Goal: Information Seeking & Learning: Learn about a topic

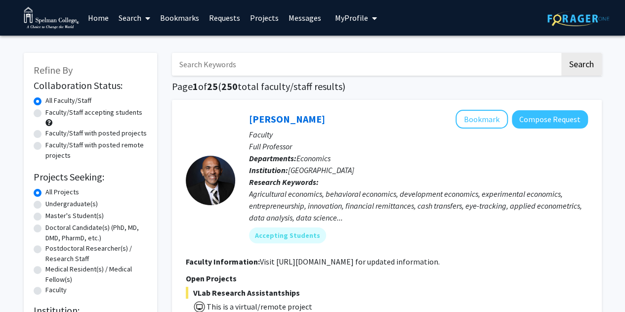
click at [339, 16] on span "My Profile" at bounding box center [351, 18] width 33 height 10
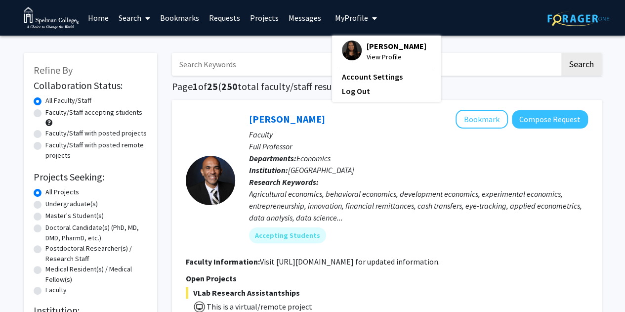
click at [343, 41] on div "Olivia Amaro View Profile Account Settings Log Out" at bounding box center [386, 69] width 109 height 66
click at [345, 52] on img at bounding box center [352, 51] width 20 height 20
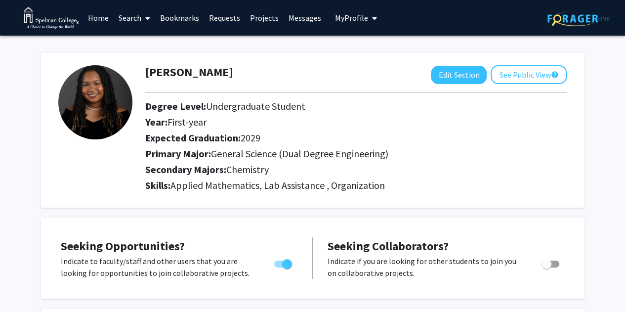
click at [103, 21] on link "Home" at bounding box center [98, 17] width 31 height 35
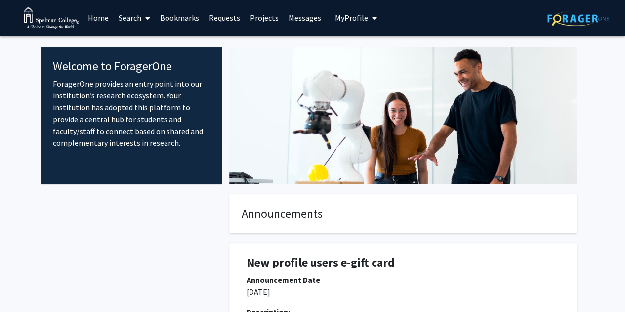
click at [262, 21] on link "Projects" at bounding box center [264, 17] width 39 height 35
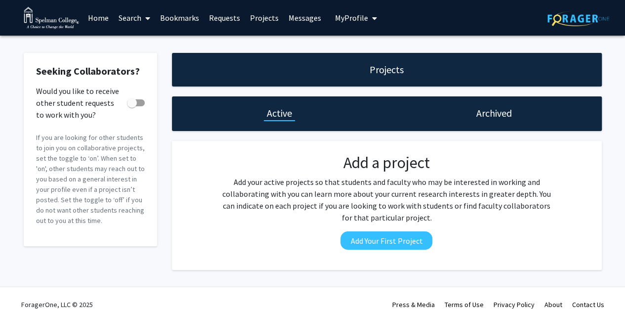
click at [302, 62] on div "Projects" at bounding box center [387, 70] width 430 height 34
click at [134, 21] on link "Search" at bounding box center [135, 17] width 42 height 35
click at [138, 45] on span "Faculty/Staff" at bounding box center [150, 46] width 73 height 20
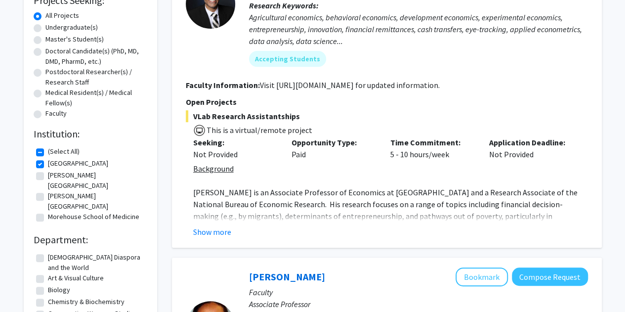
scroll to position [198, 0]
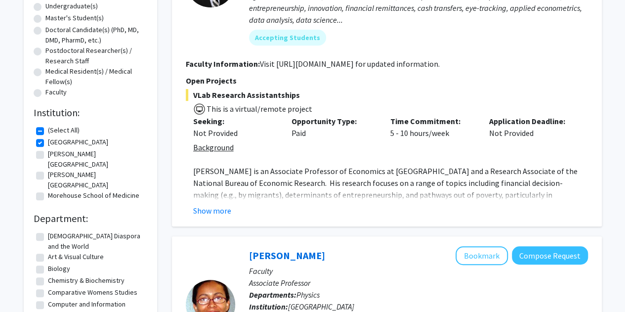
click at [42, 150] on fg-checkbox "Clark Atlanta University Clark Atlanta University" at bounding box center [90, 159] width 109 height 21
click at [48, 151] on label "[PERSON_NAME][GEOGRAPHIC_DATA]" at bounding box center [96, 159] width 97 height 21
click at [48, 151] on input "[PERSON_NAME][GEOGRAPHIC_DATA]" at bounding box center [51, 152] width 6 height 6
checkbox input "true"
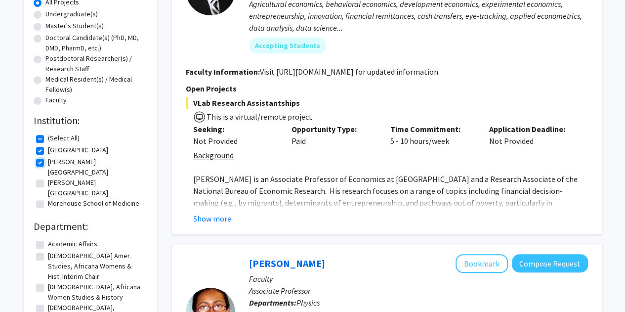
scroll to position [198, 0]
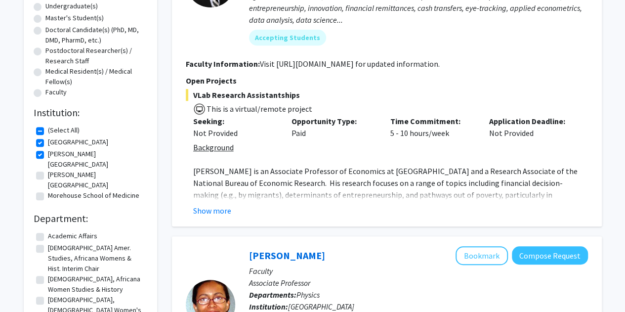
click at [48, 170] on label "[PERSON_NAME][GEOGRAPHIC_DATA]" at bounding box center [96, 180] width 97 height 21
click at [48, 170] on input "[PERSON_NAME][GEOGRAPHIC_DATA]" at bounding box center [51, 173] width 6 height 6
checkbox input "true"
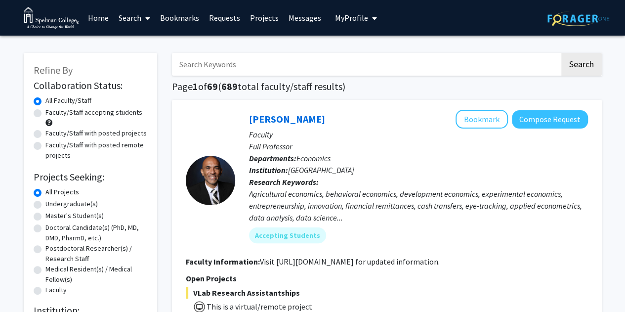
scroll to position [148, 0]
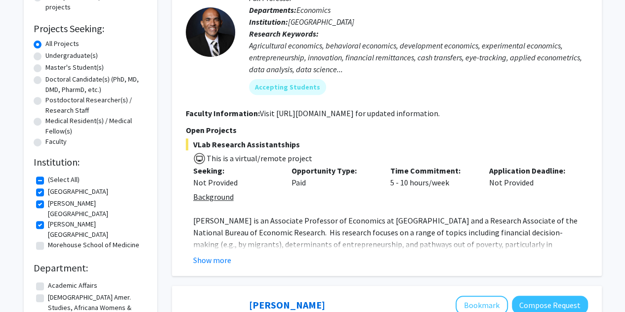
click at [48, 182] on label "(Select All)" at bounding box center [64, 180] width 32 height 10
click at [48, 181] on input "(Select All)" at bounding box center [51, 178] width 6 height 6
checkbox input "false"
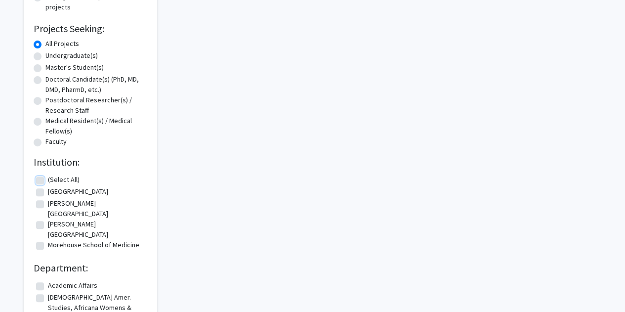
checkbox input "false"
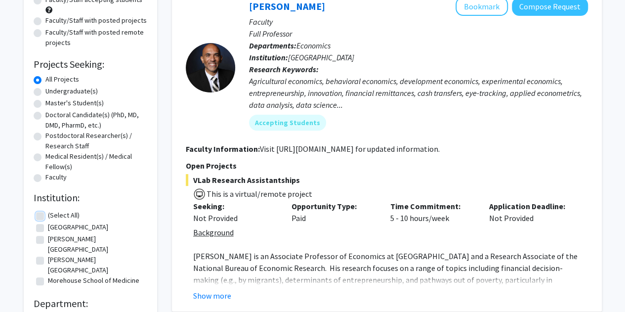
scroll to position [148, 0]
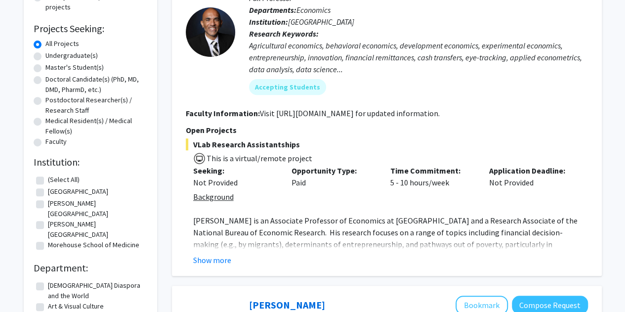
click at [48, 184] on label "(Select All)" at bounding box center [64, 180] width 32 height 10
click at [48, 181] on input "(Select All)" at bounding box center [51, 178] width 6 height 6
checkbox input "true"
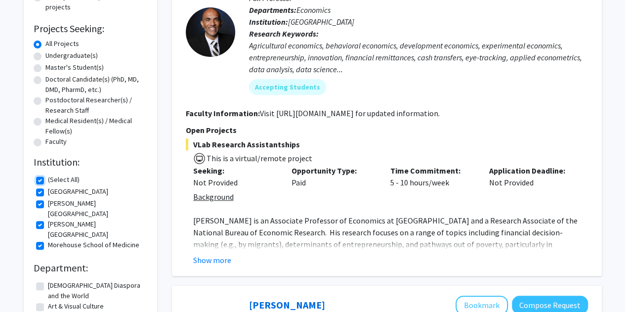
checkbox input "true"
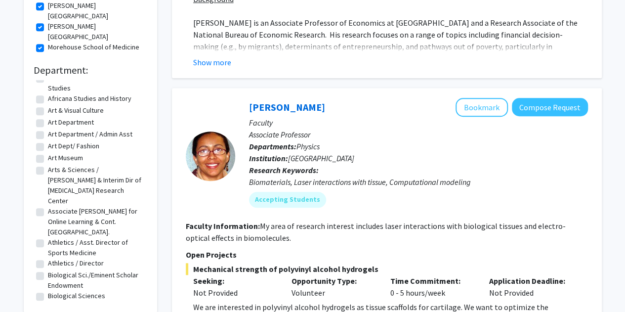
scroll to position [148, 0]
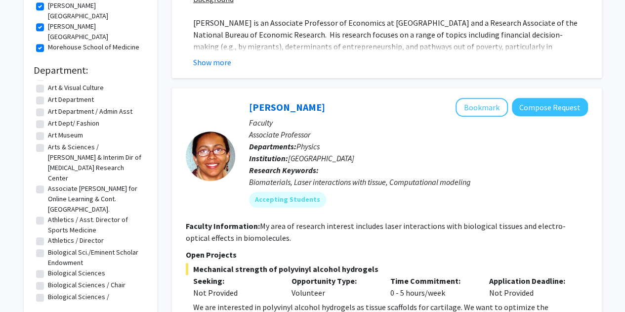
click at [48, 247] on label "Biological Sci./Eminent Scholar Endowment" at bounding box center [96, 257] width 97 height 21
click at [48, 247] on input "Biological Sci./Eminent Scholar Endowment" at bounding box center [51, 250] width 6 height 6
checkbox input "true"
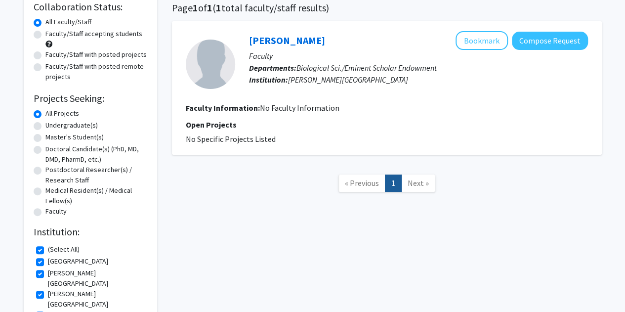
scroll to position [36, 0]
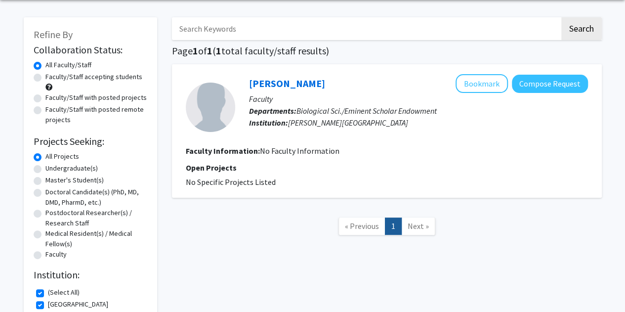
checkbox input "false"
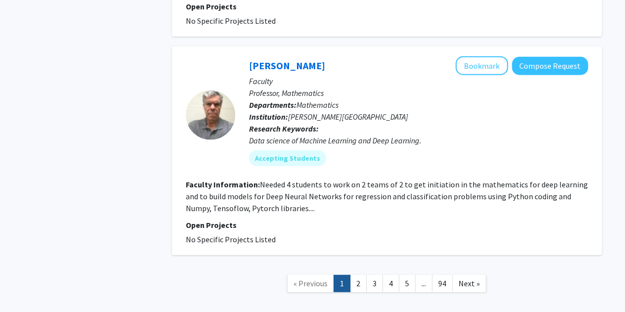
scroll to position [3130, 0]
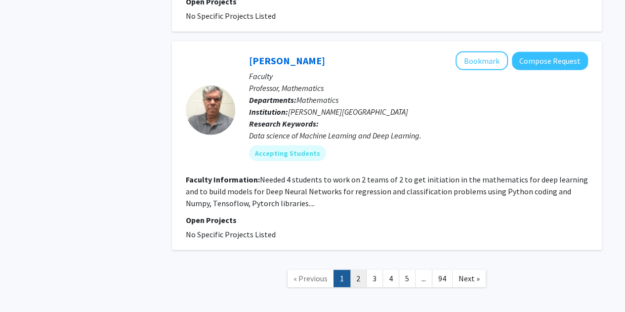
click at [356, 270] on link "2" at bounding box center [358, 278] width 17 height 17
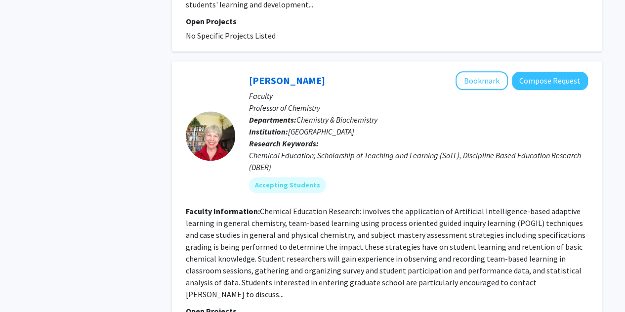
scroll to position [2521, 0]
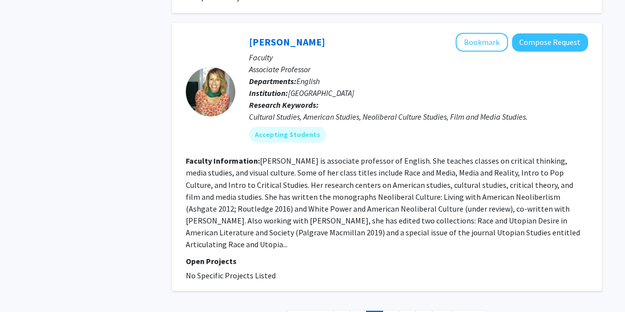
scroll to position [2634, 0]
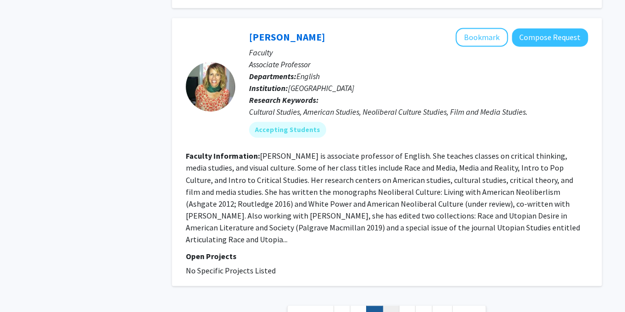
click at [388, 306] on link "4" at bounding box center [391, 314] width 17 height 17
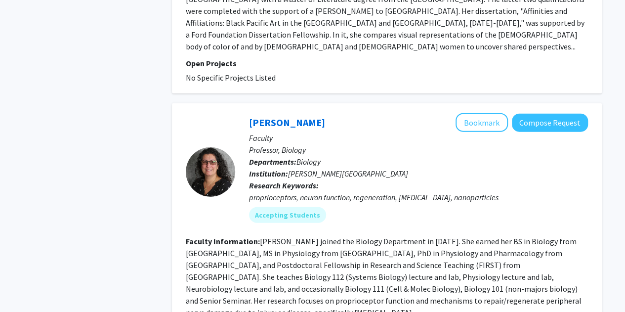
scroll to position [1137, 0]
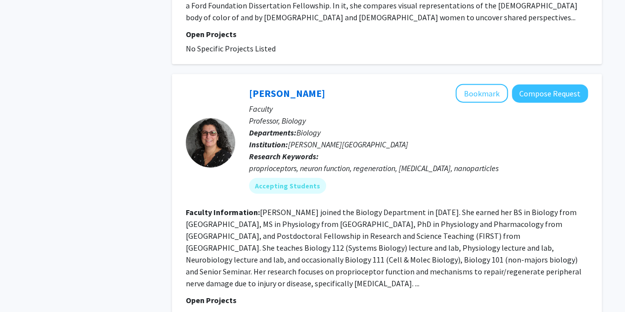
click at [224, 252] on fg-read-more "Valerie Haftel joined the Biology Department in 2003. She earned her BS in Biol…" at bounding box center [384, 247] width 396 height 81
click at [274, 103] on p "Faculty" at bounding box center [418, 109] width 339 height 12
click at [271, 87] on link "[PERSON_NAME]" at bounding box center [287, 93] width 76 height 12
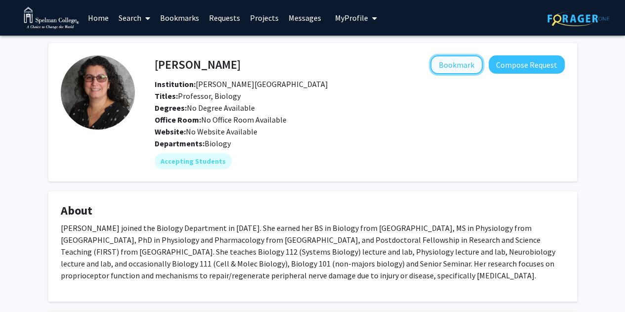
click at [455, 70] on button "Bookmark" at bounding box center [457, 64] width 52 height 19
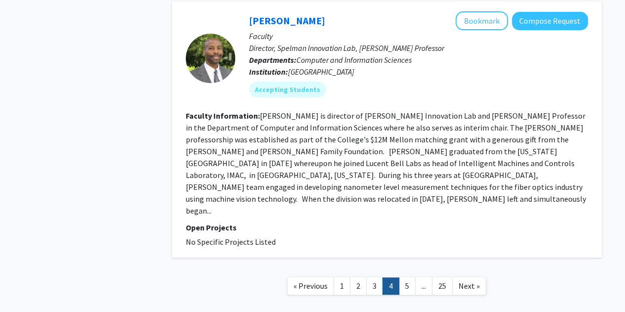
scroll to position [2025, 0]
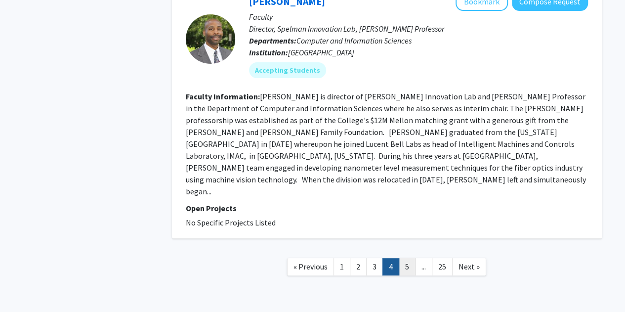
click at [406, 258] on link "5" at bounding box center [407, 266] width 17 height 17
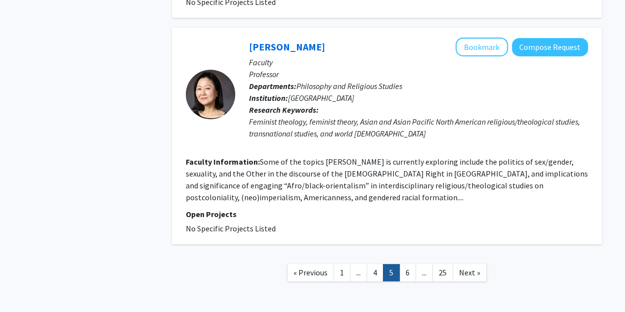
scroll to position [1784, 0]
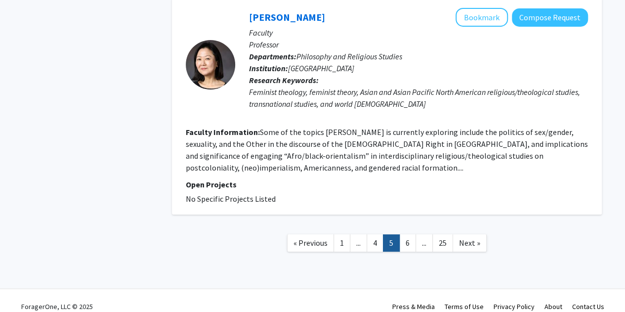
click at [402, 234] on link "6" at bounding box center [407, 242] width 17 height 17
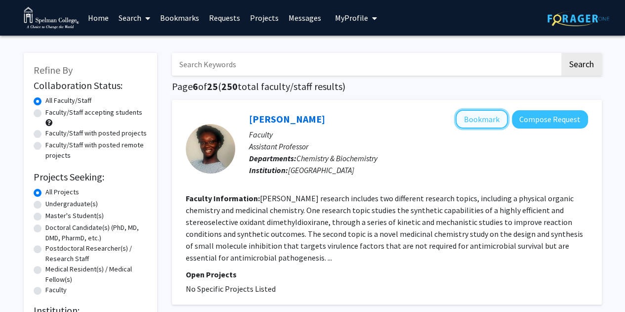
click at [477, 117] on button "Bookmark" at bounding box center [482, 119] width 52 height 19
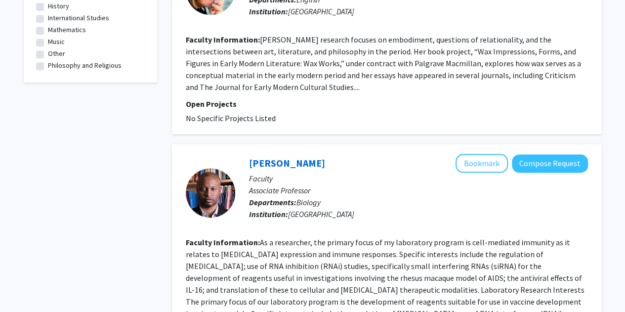
scroll to position [643, 0]
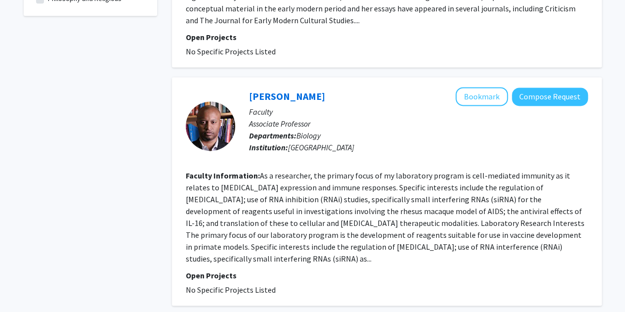
click at [433, 231] on fg-read-more "As a researcher, the primary focus of my laboratory program is cell-mediated im…" at bounding box center [385, 217] width 399 height 93
click at [303, 156] on fg-user-badges at bounding box center [418, 155] width 339 height 4
click at [358, 216] on section "Faculty Information: As a researcher, the primary focus of my laboratory progra…" at bounding box center [387, 217] width 402 height 95
drag, startPoint x: 234, startPoint y: 201, endPoint x: 343, endPoint y: 210, distance: 109.7
click at [234, 201] on fg-read-more "As a researcher, the primary focus of my laboratory program is cell-mediated im…" at bounding box center [385, 217] width 399 height 93
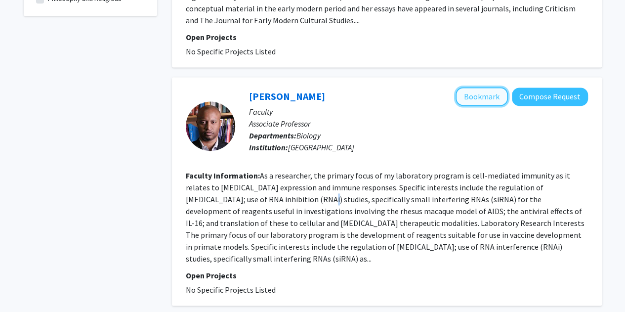
click at [495, 93] on button "Bookmark" at bounding box center [482, 96] width 52 height 19
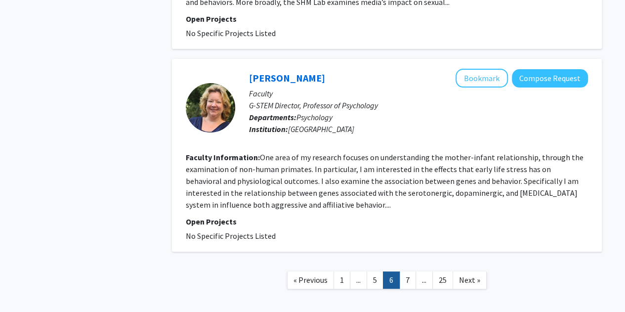
scroll to position [1879, 0]
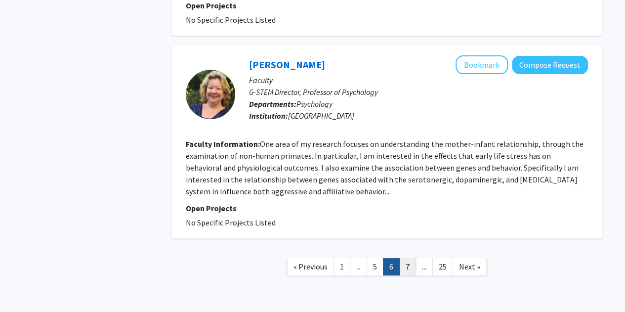
click at [408, 258] on link "7" at bounding box center [407, 266] width 17 height 17
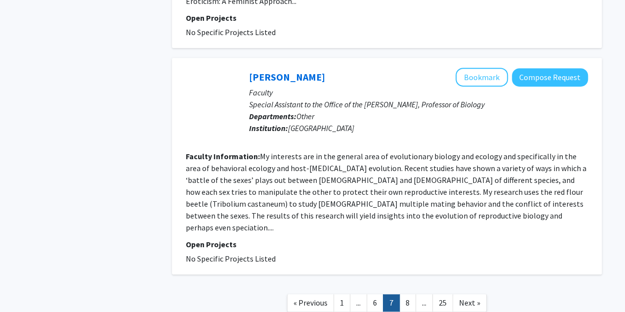
scroll to position [2100, 0]
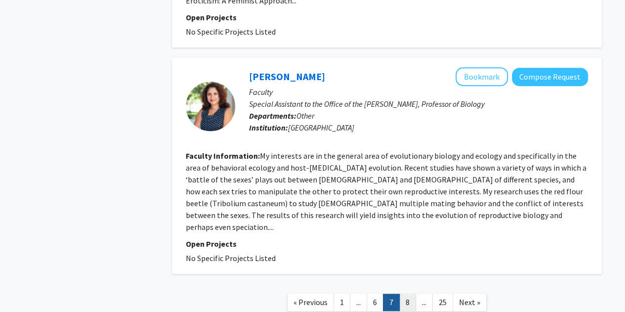
click at [408, 294] on link "8" at bounding box center [407, 302] width 17 height 17
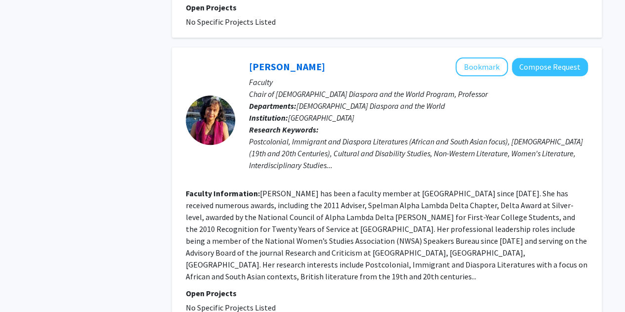
scroll to position [2472, 0]
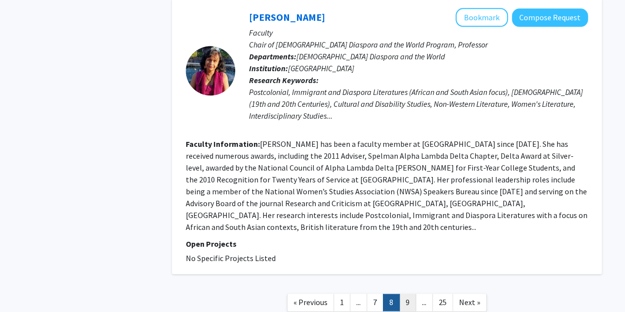
click at [400, 294] on ul "« Previous 1 ... 7 8 9 ... 25 Next »" at bounding box center [387, 302] width 200 height 17
click at [401, 294] on link "9" at bounding box center [407, 302] width 17 height 17
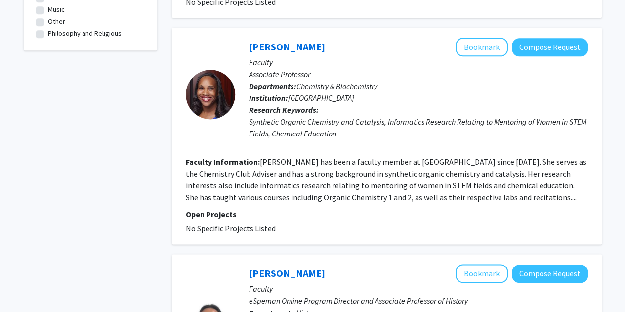
scroll to position [593, 0]
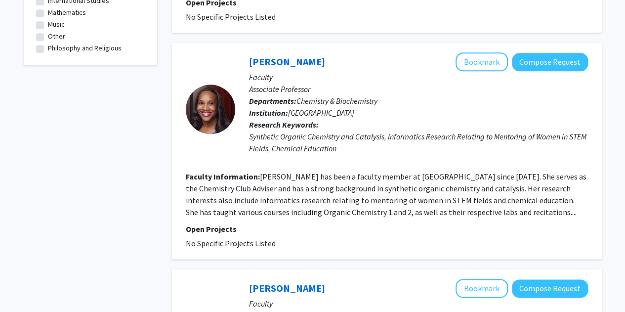
click at [403, 215] on fg-read-more "Shanina Sanders Johnson has been a faculty member at Spelman College since 2009…" at bounding box center [386, 194] width 401 height 45
click at [480, 57] on button "Bookmark" at bounding box center [482, 61] width 52 height 19
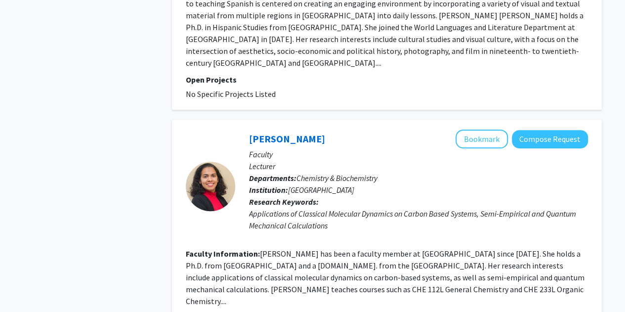
scroll to position [2225, 0]
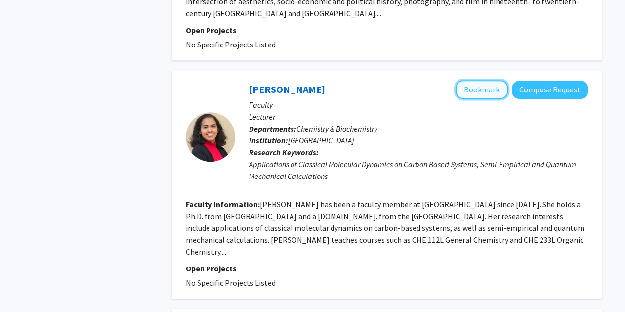
click at [477, 80] on button "Bookmark" at bounding box center [482, 89] width 52 height 19
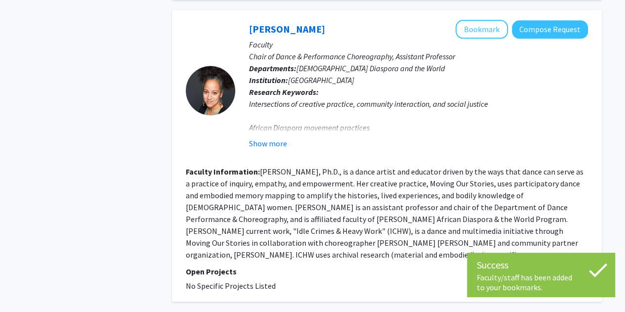
scroll to position [2527, 0]
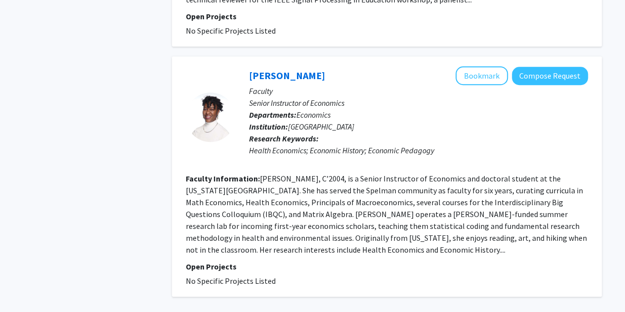
scroll to position [2270, 0]
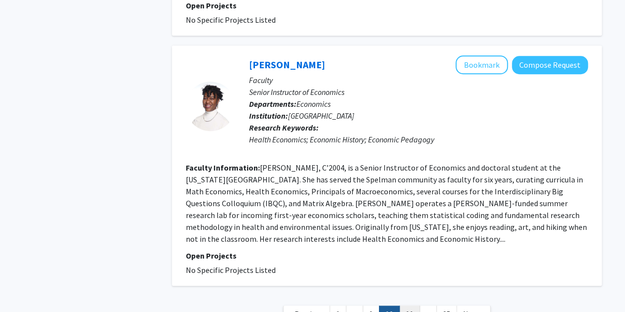
click at [410, 306] on link "11" at bounding box center [409, 314] width 21 height 17
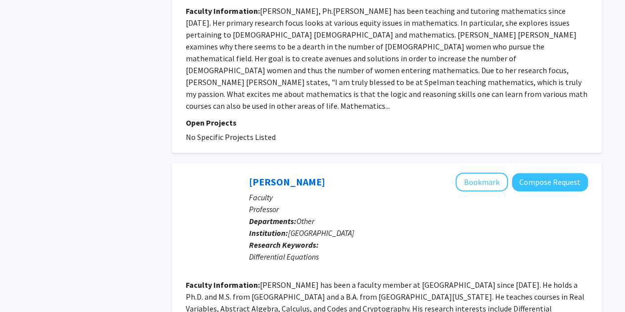
scroll to position [1978, 0]
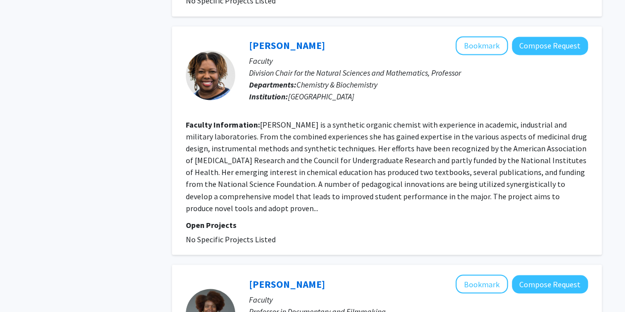
scroll to position [742, 0]
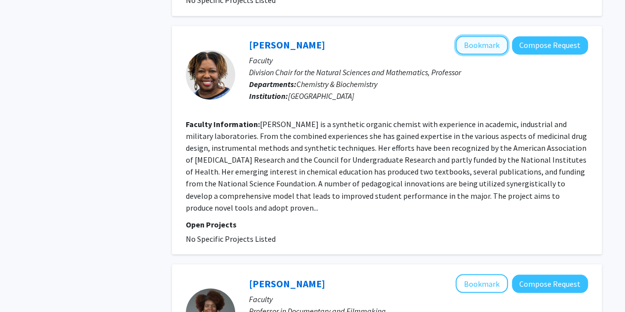
click at [483, 36] on button "Bookmark" at bounding box center [482, 45] width 52 height 19
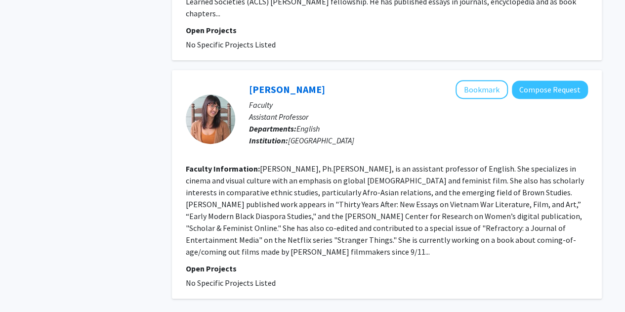
scroll to position [2033, 0]
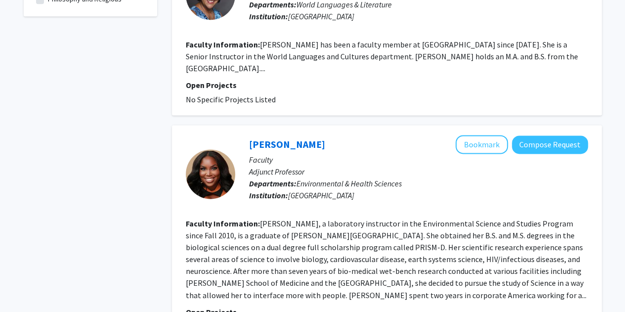
scroll to position [643, 0]
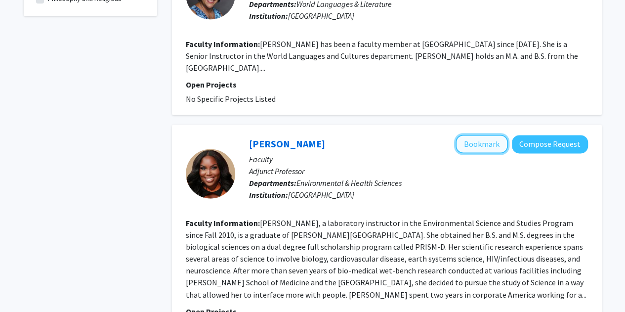
click at [484, 134] on button "Bookmark" at bounding box center [482, 143] width 52 height 19
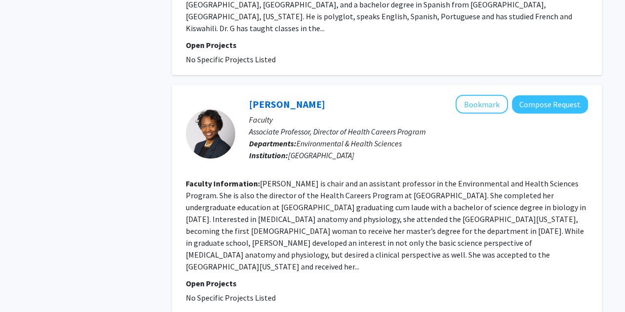
scroll to position [1137, 0]
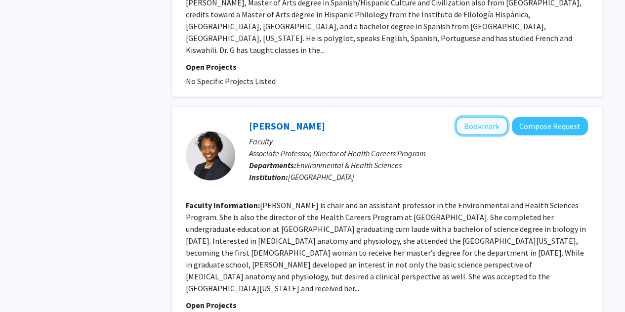
click at [485, 117] on button "Bookmark" at bounding box center [482, 126] width 52 height 19
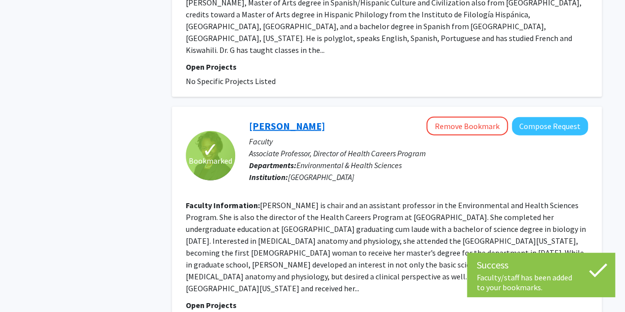
click at [253, 120] on link "[PERSON_NAME]" at bounding box center [287, 126] width 76 height 12
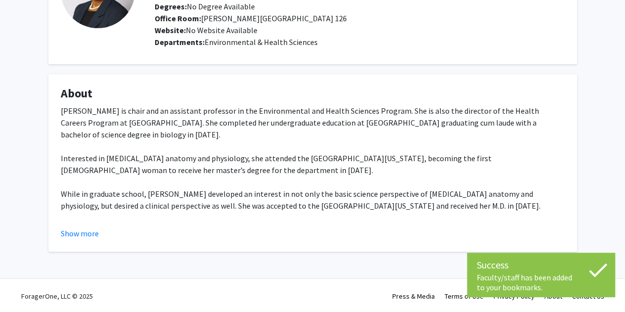
scroll to position [102, 0]
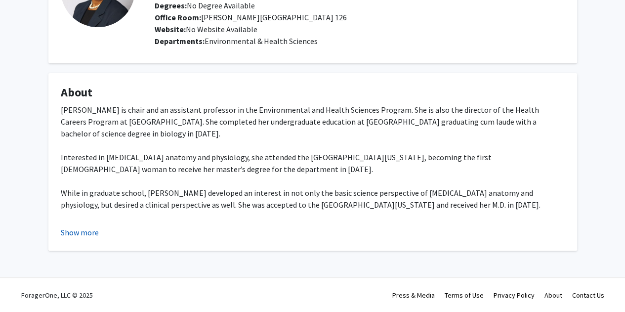
click at [75, 236] on button "Show more" at bounding box center [80, 232] width 38 height 12
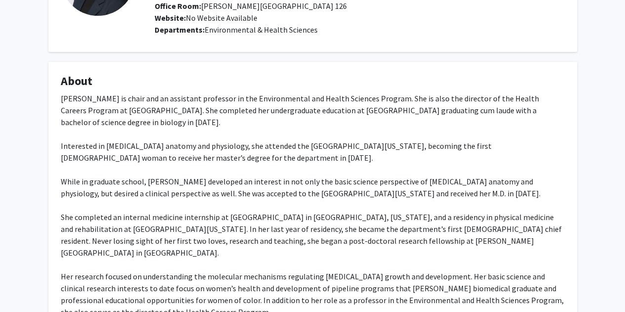
scroll to position [49, 0]
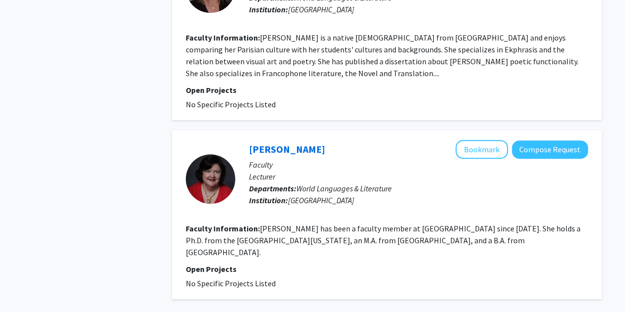
scroll to position [2033, 0]
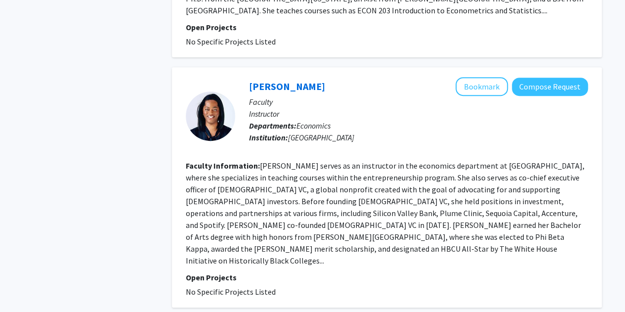
scroll to position [2072, 0]
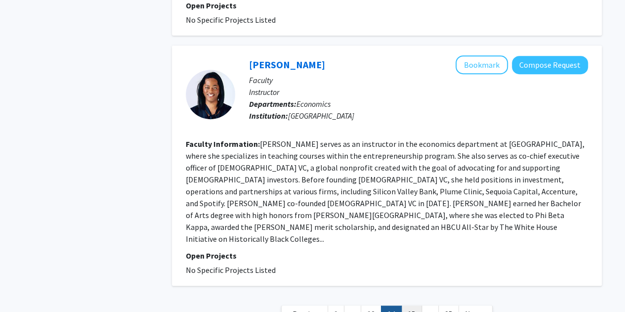
click at [419, 306] on link "15" at bounding box center [411, 314] width 21 height 17
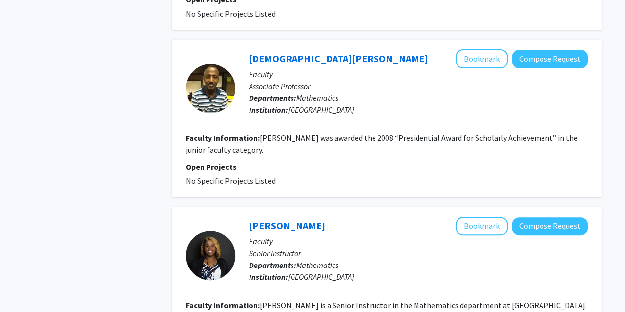
scroll to position [2027, 0]
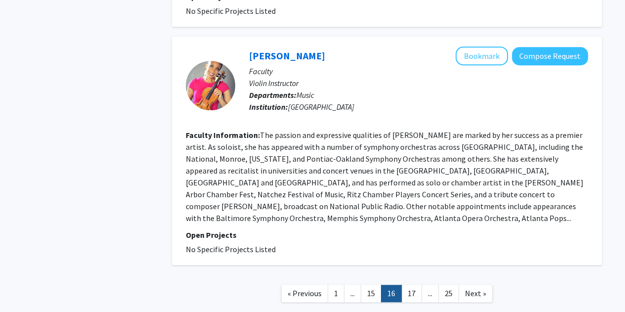
scroll to position [2126, 0]
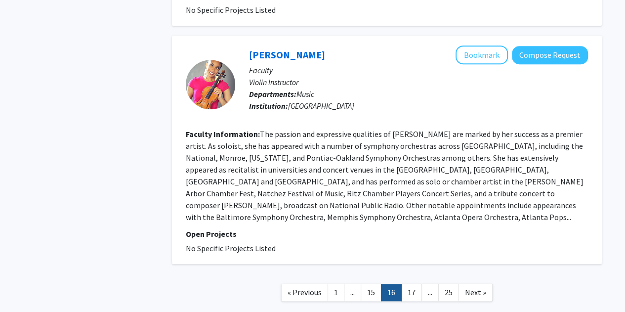
click at [425, 284] on link "..." at bounding box center [430, 292] width 17 height 17
click at [416, 284] on link "17" at bounding box center [411, 292] width 21 height 17
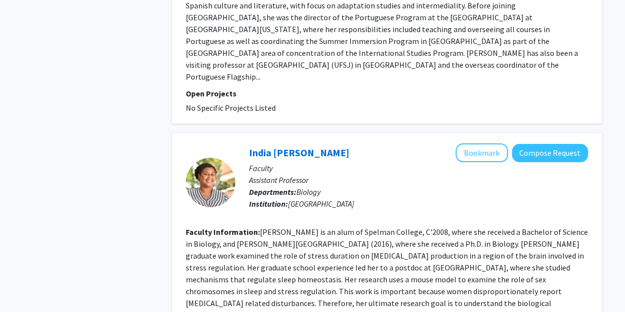
scroll to position [1829, 0]
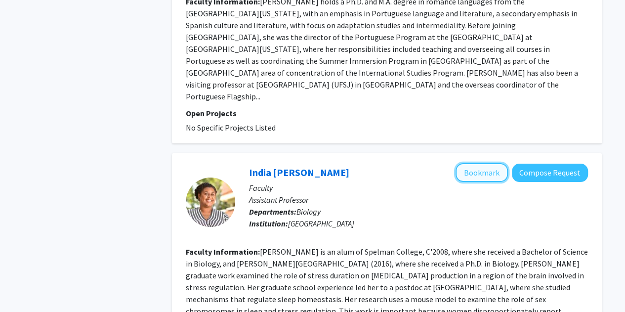
click at [481, 163] on button "Bookmark" at bounding box center [482, 172] width 52 height 19
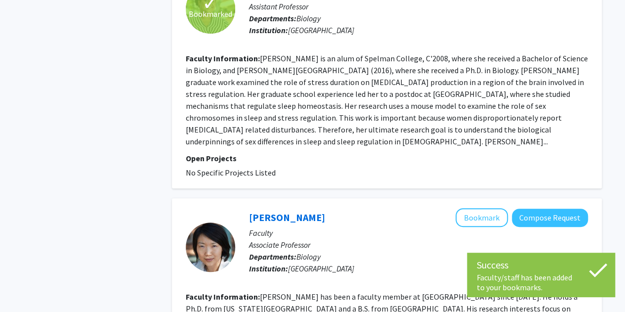
scroll to position [2076, 0]
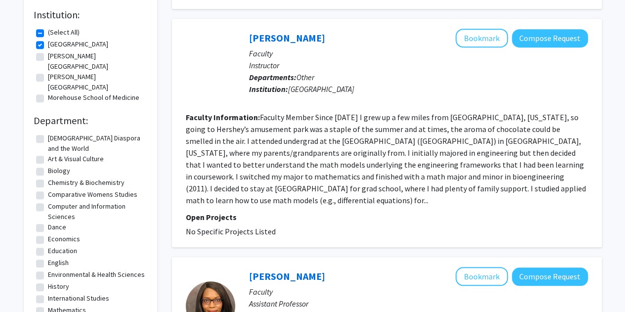
scroll to position [297, 0]
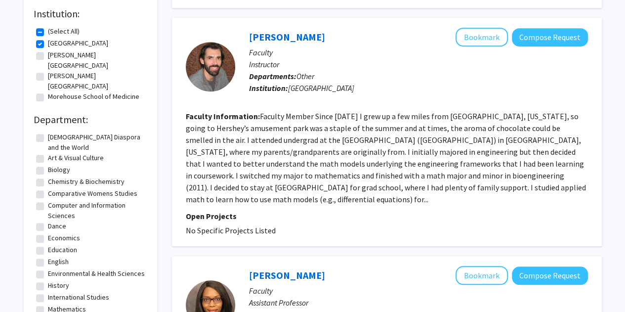
click at [485, 179] on fg-read-more "Faculty Member Since 2024 I grew up a few miles from Hershey, Pennsylvania, so …" at bounding box center [386, 157] width 400 height 93
click at [467, 129] on fg-read-more "Faculty Member Since 2024 I grew up a few miles from Hershey, Pennsylvania, so …" at bounding box center [386, 157] width 400 height 93
click at [478, 28] on button "Bookmark" at bounding box center [482, 37] width 52 height 19
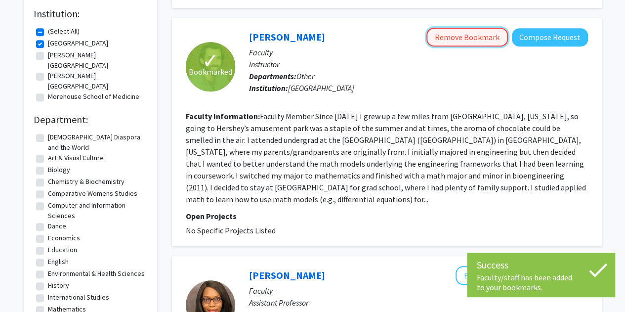
click at [478, 28] on button "Remove Bookmark" at bounding box center [468, 37] width 82 height 19
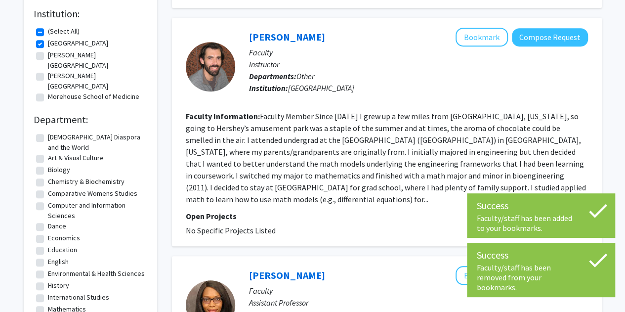
click at [274, 31] on link "[PERSON_NAME]" at bounding box center [287, 37] width 76 height 12
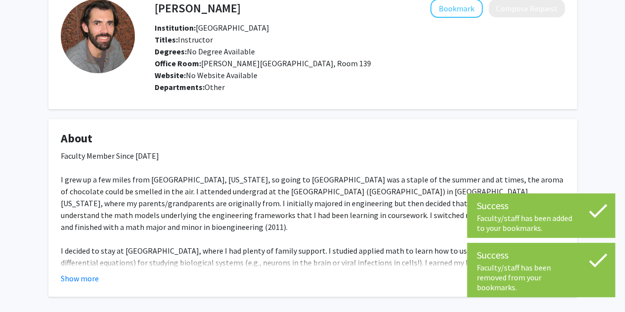
scroll to position [102, 0]
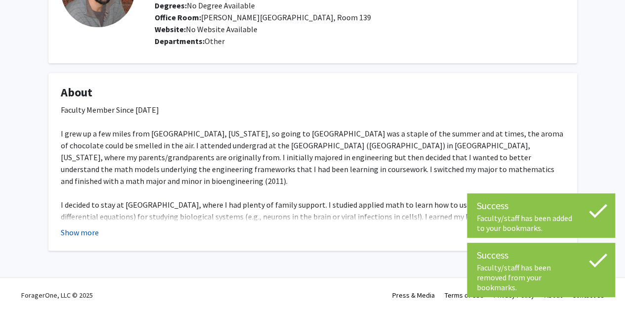
click at [81, 235] on button "Show more" at bounding box center [80, 232] width 38 height 12
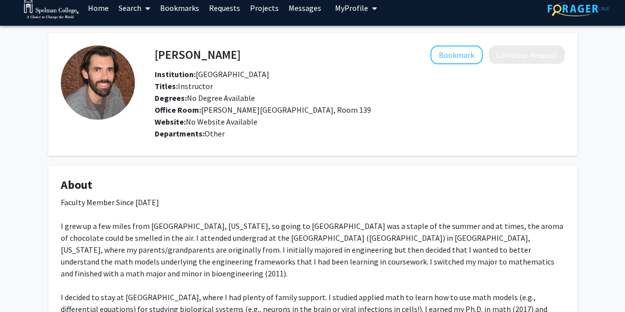
scroll to position [0, 0]
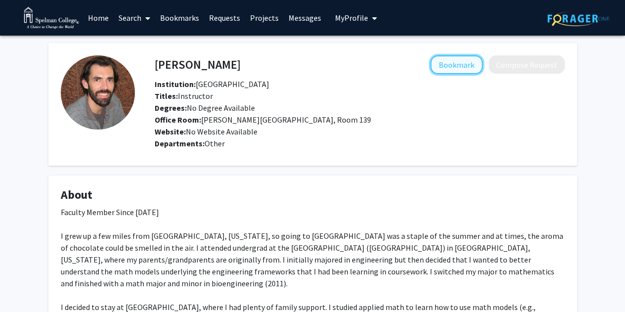
click at [465, 73] on button "Bookmark" at bounding box center [457, 64] width 52 height 19
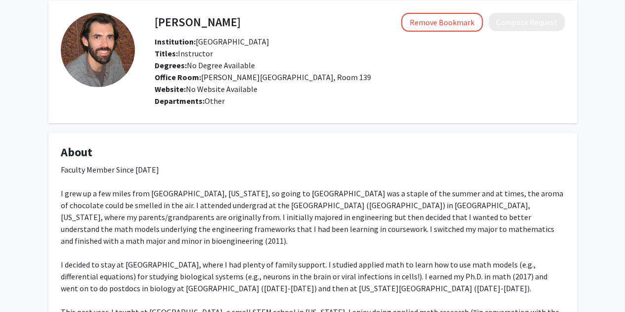
scroll to position [185, 0]
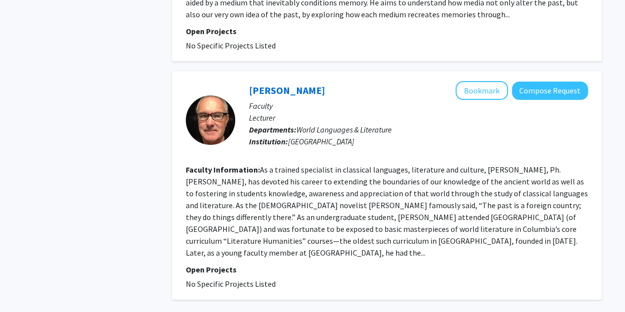
scroll to position [1938, 0]
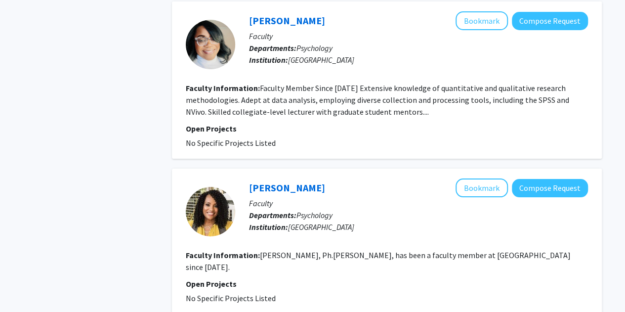
scroll to position [1890, 0]
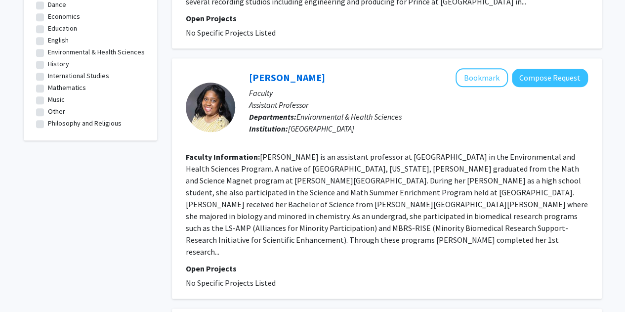
scroll to position [593, 0]
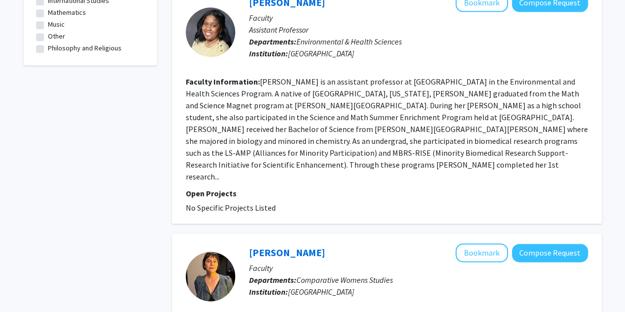
click at [440, 111] on section "Faculty Information: Dr. Kimberly Williams is an assistant professor at Spelman…" at bounding box center [387, 129] width 402 height 107
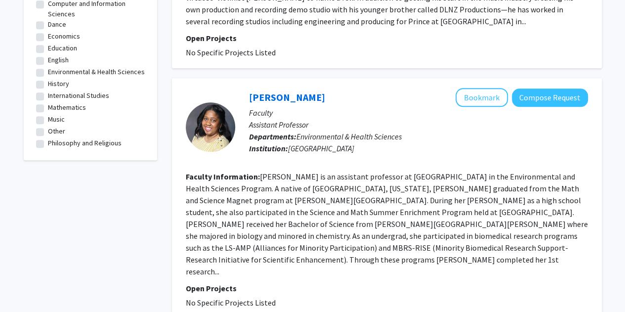
scroll to position [494, 0]
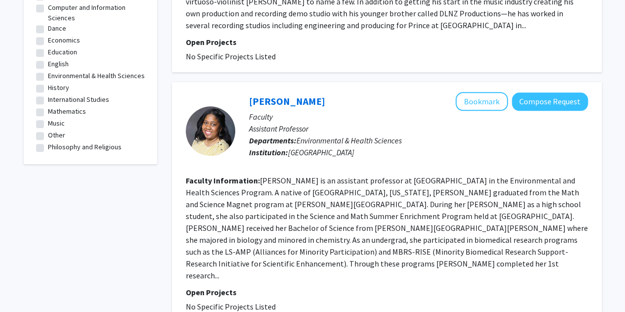
click at [294, 98] on link "[PERSON_NAME]" at bounding box center [287, 101] width 76 height 12
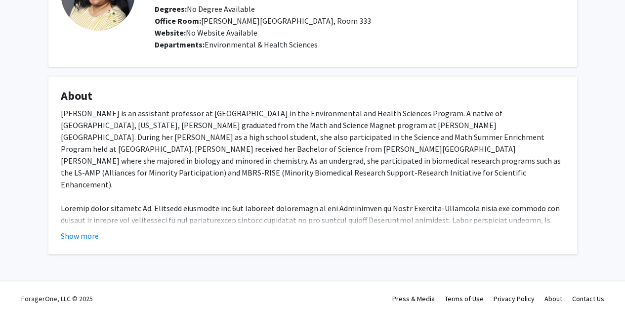
scroll to position [102, 0]
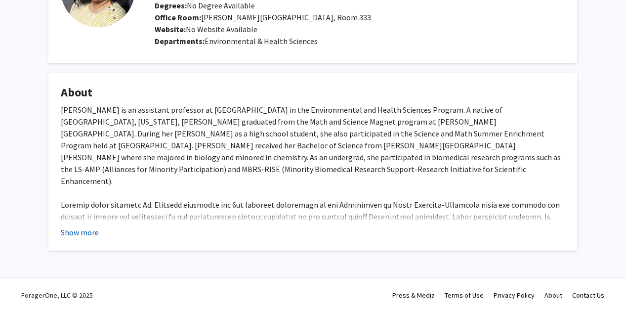
click at [88, 233] on button "Show more" at bounding box center [80, 232] width 38 height 12
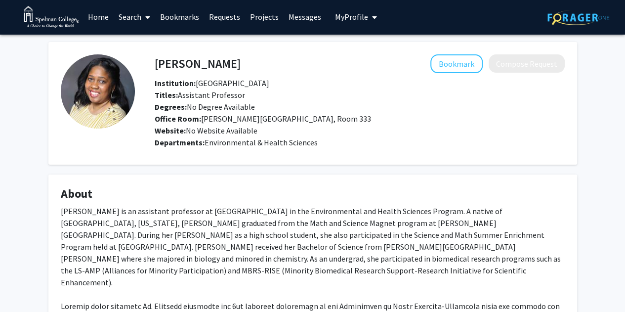
scroll to position [0, 0]
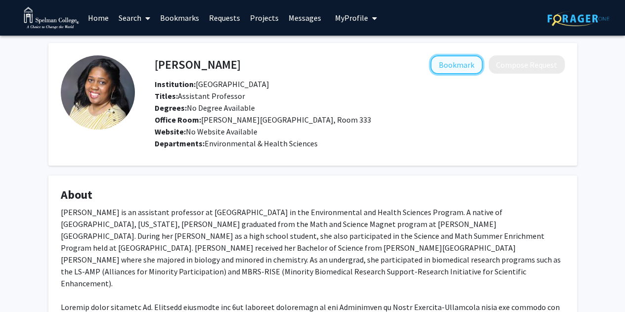
click at [457, 69] on button "Bookmark" at bounding box center [457, 64] width 52 height 19
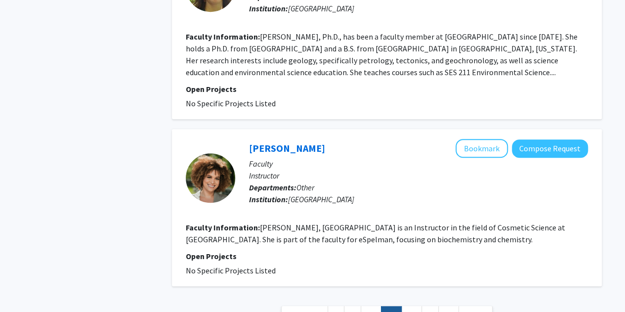
scroll to position [2104, 0]
click at [416, 306] on link "21" at bounding box center [411, 314] width 21 height 17
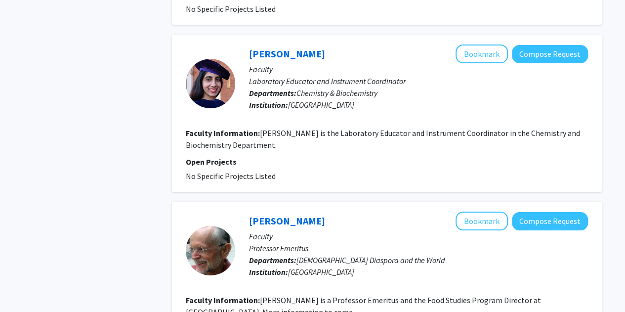
scroll to position [1831, 0]
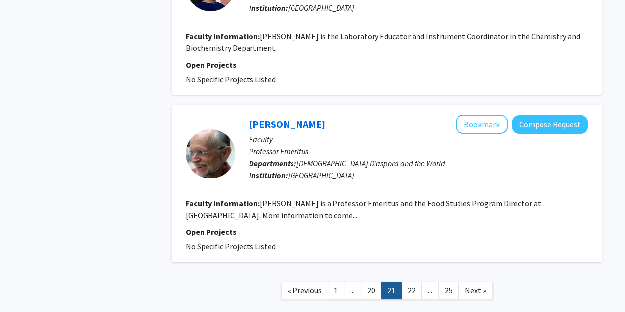
click at [360, 282] on link "..." at bounding box center [352, 290] width 17 height 17
click at [374, 282] on link "20" at bounding box center [371, 290] width 21 height 17
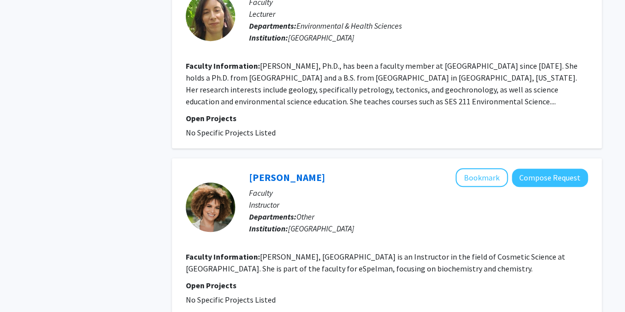
scroll to position [2104, 0]
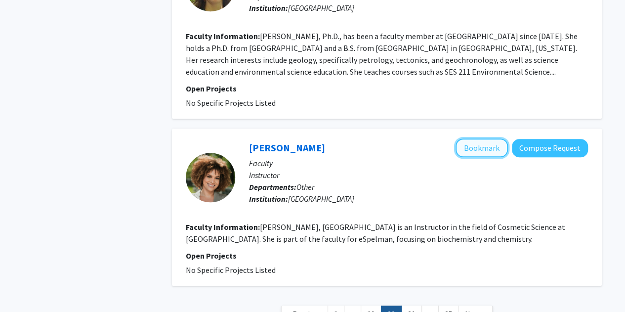
click at [493, 138] on button "Bookmark" at bounding box center [482, 147] width 52 height 19
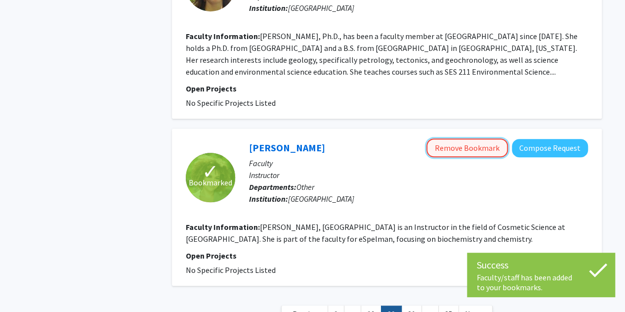
click at [477, 138] on button "Remove Bookmark" at bounding box center [468, 147] width 82 height 19
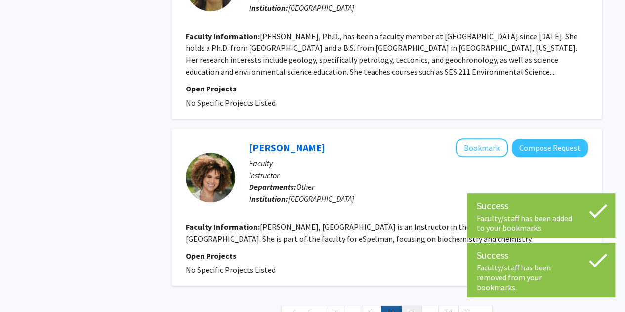
click at [406, 306] on link "21" at bounding box center [411, 314] width 21 height 17
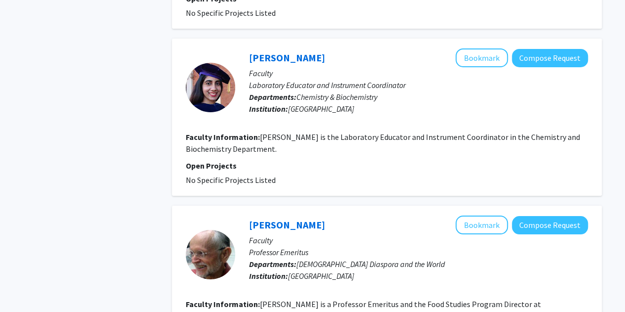
scroll to position [1681, 0]
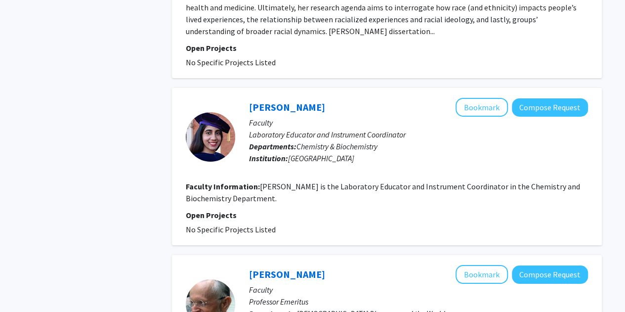
click at [481, 88] on div "[PERSON_NAME] Bookmark Compose Request Faculty Laboratory Educator and Instrume…" at bounding box center [387, 166] width 430 height 157
click at [466, 117] on p "Faculty" at bounding box center [418, 123] width 339 height 12
click at [466, 98] on button "Bookmark" at bounding box center [482, 107] width 52 height 19
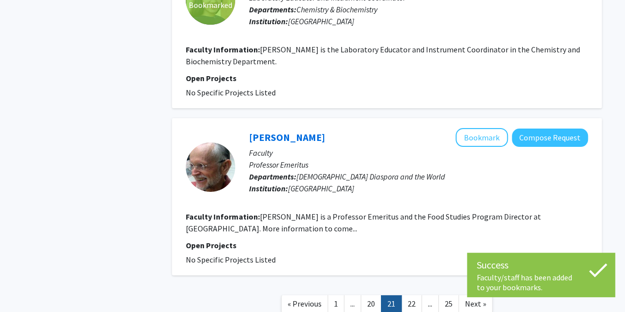
scroll to position [1831, 0]
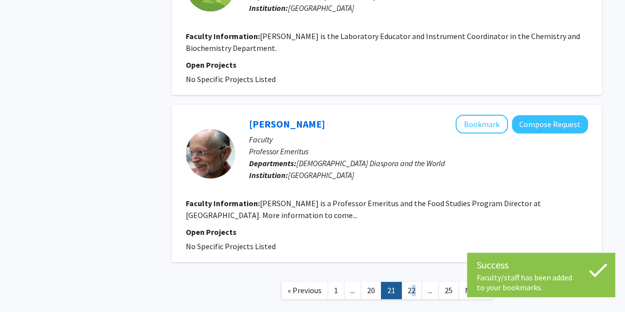
click at [410, 282] on link "22" at bounding box center [411, 290] width 21 height 17
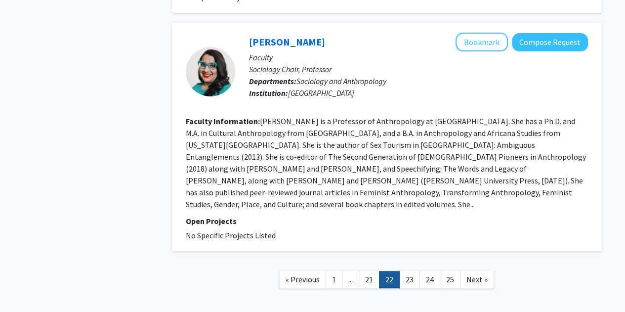
scroll to position [1962, 0]
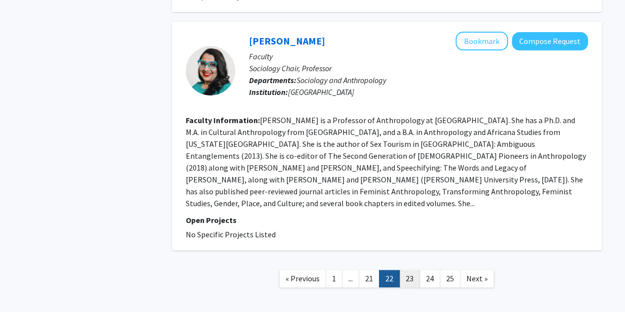
click at [411, 270] on link "23" at bounding box center [409, 278] width 21 height 17
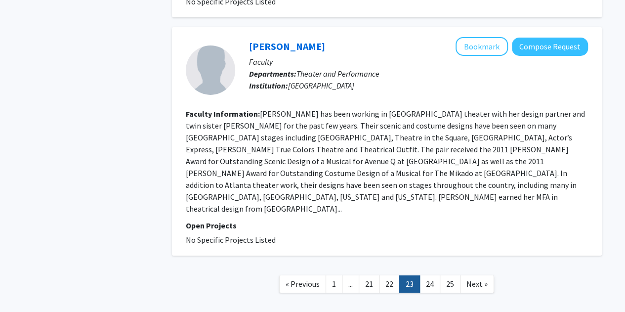
scroll to position [1653, 0]
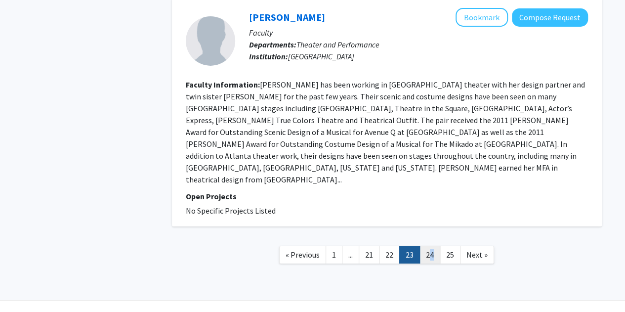
click at [430, 246] on link "24" at bounding box center [430, 254] width 21 height 17
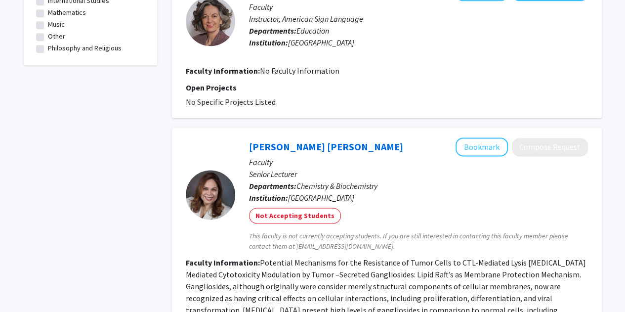
scroll to position [692, 0]
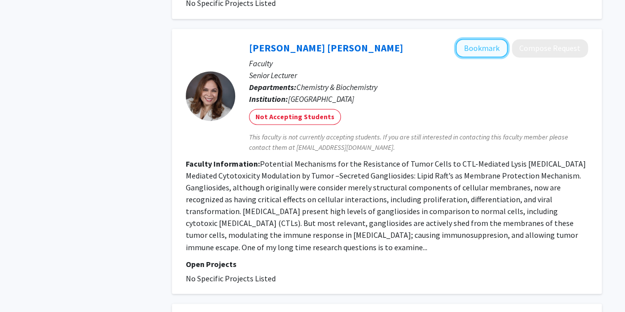
click at [494, 44] on button "Bookmark" at bounding box center [482, 48] width 52 height 19
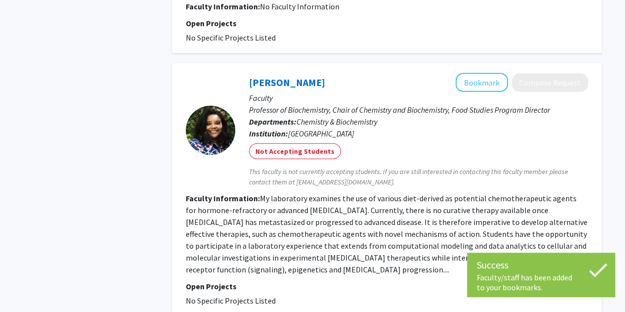
scroll to position [1137, 0]
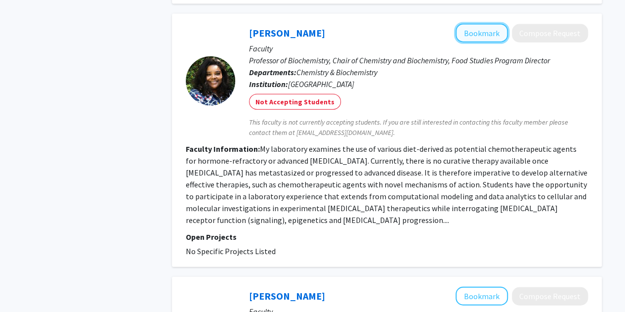
click at [480, 24] on button "Bookmark" at bounding box center [482, 33] width 52 height 19
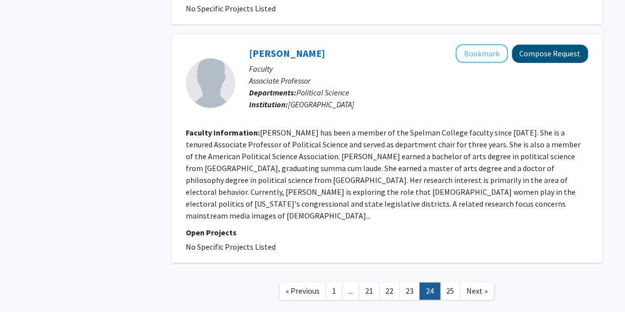
scroll to position [2156, 0]
click at [455, 282] on link "25" at bounding box center [450, 290] width 21 height 17
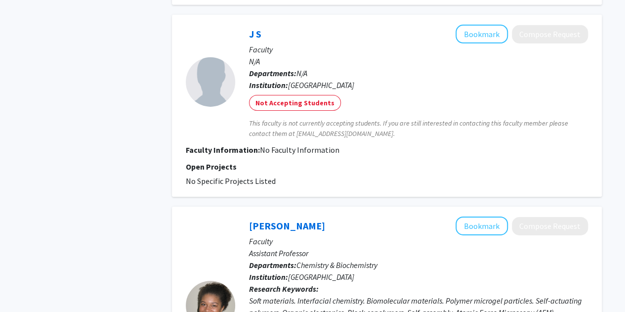
scroll to position [1533, 0]
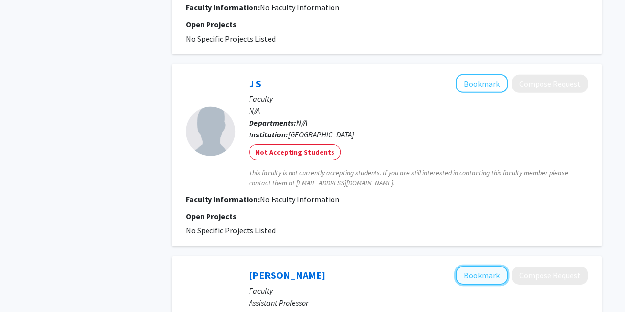
click at [475, 266] on button "Bookmark" at bounding box center [482, 275] width 52 height 19
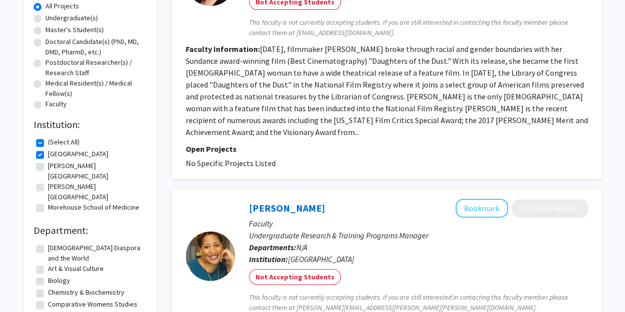
scroll to position [0, 0]
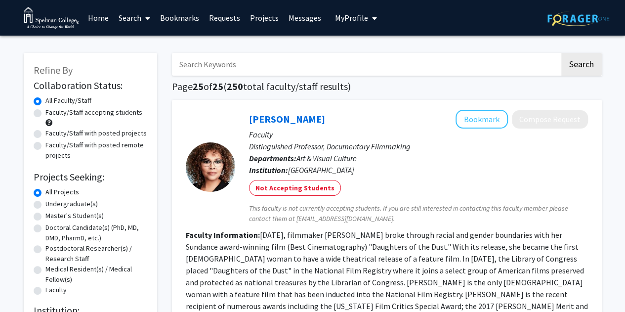
click at [185, 19] on link "Bookmarks" at bounding box center [179, 17] width 49 height 35
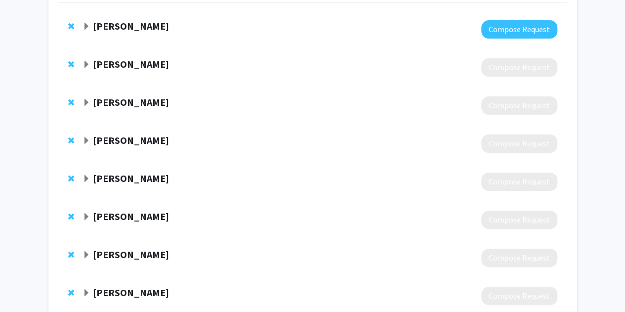
scroll to position [84, 0]
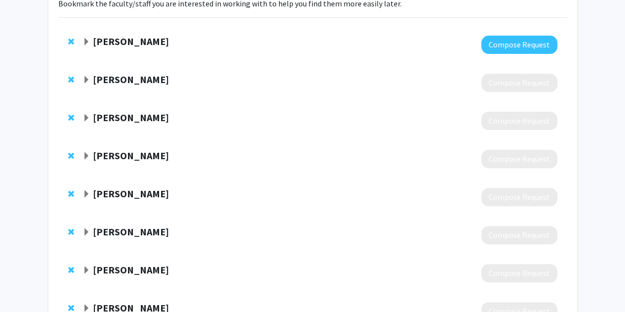
click at [87, 40] on span "Expand Valerie Haftel Bookmark" at bounding box center [87, 42] width 8 height 8
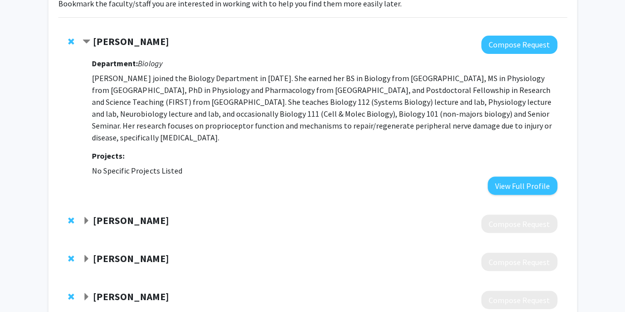
scroll to position [133, 0]
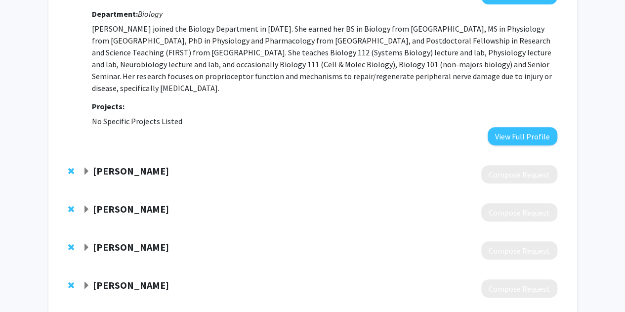
click at [85, 171] on span "Expand Davita Camp Bookmark" at bounding box center [87, 172] width 8 height 8
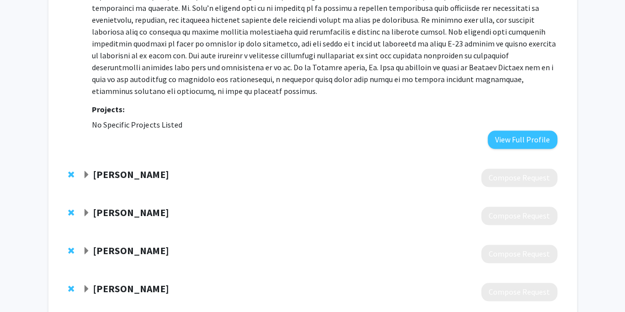
scroll to position [430, 0]
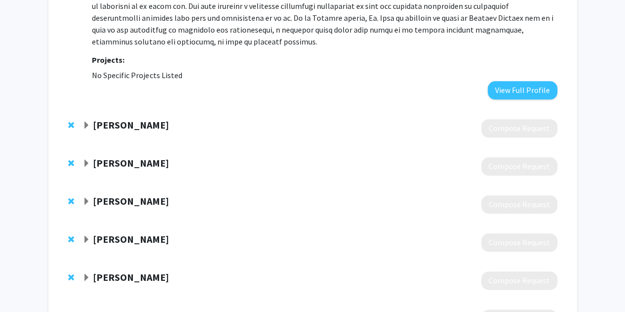
click at [91, 123] on div at bounding box center [320, 128] width 475 height 18
click at [89, 122] on span "Expand Mark Lee Bookmark" at bounding box center [87, 126] width 8 height 8
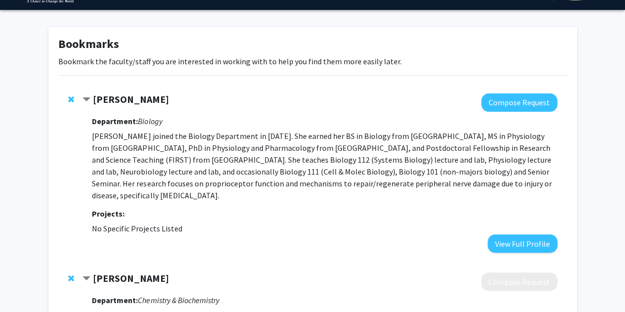
scroll to position [0, 0]
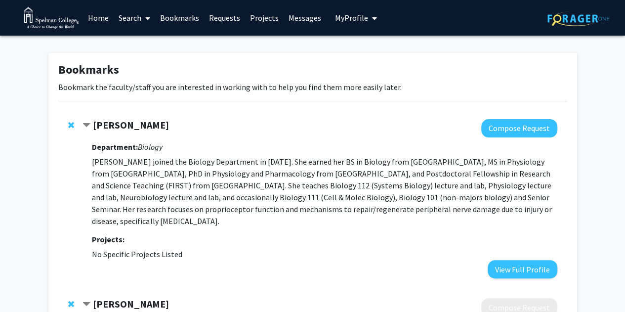
click at [368, 17] on span "My profile dropdown to access profile and logout" at bounding box center [372, 18] width 9 height 35
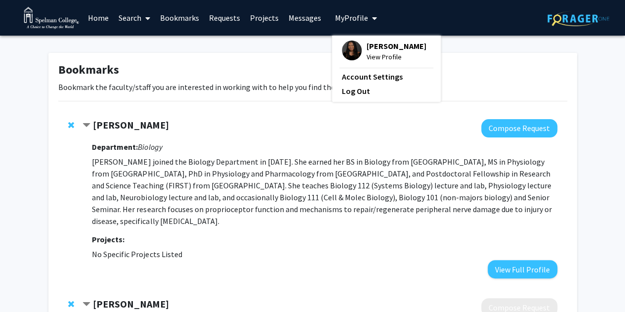
click at [102, 18] on link "Home" at bounding box center [98, 17] width 31 height 35
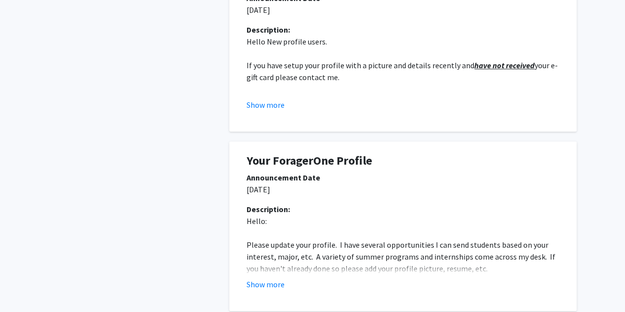
scroll to position [297, 0]
